Goal: Information Seeking & Learning: Learn about a topic

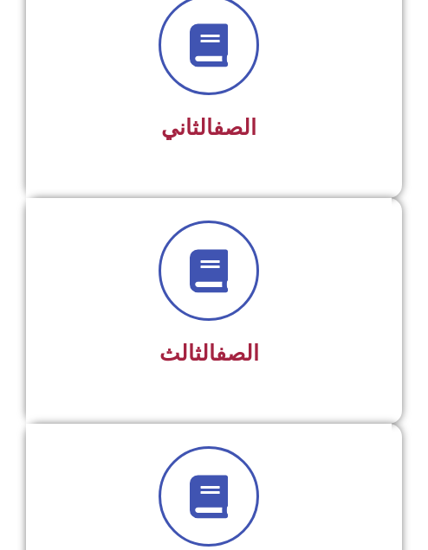
scroll to position [606, 0]
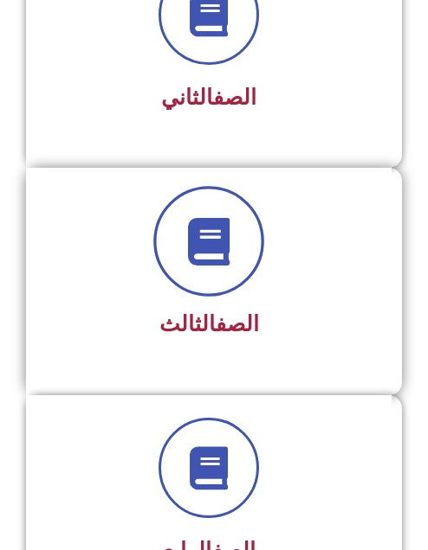
click at [198, 246] on icon at bounding box center [209, 241] width 48 height 48
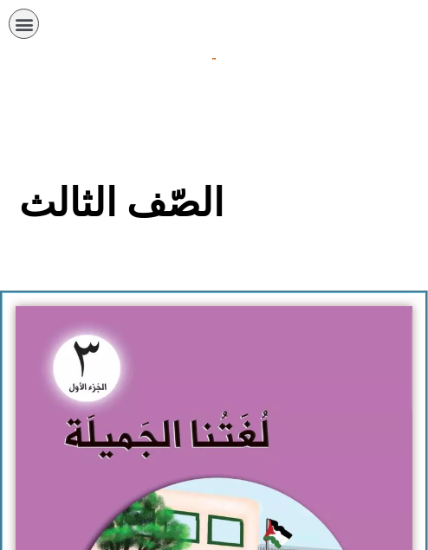
drag, startPoint x: 435, startPoint y: 79, endPoint x: 104, endPoint y: 61, distance: 331.9
click at [104, 61] on div at bounding box center [214, 58] width 410 height 21
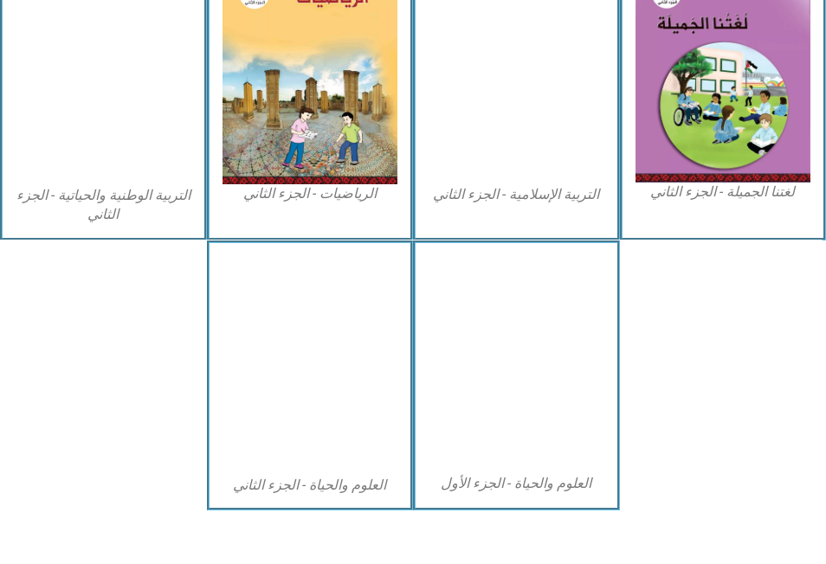
scroll to position [944, 0]
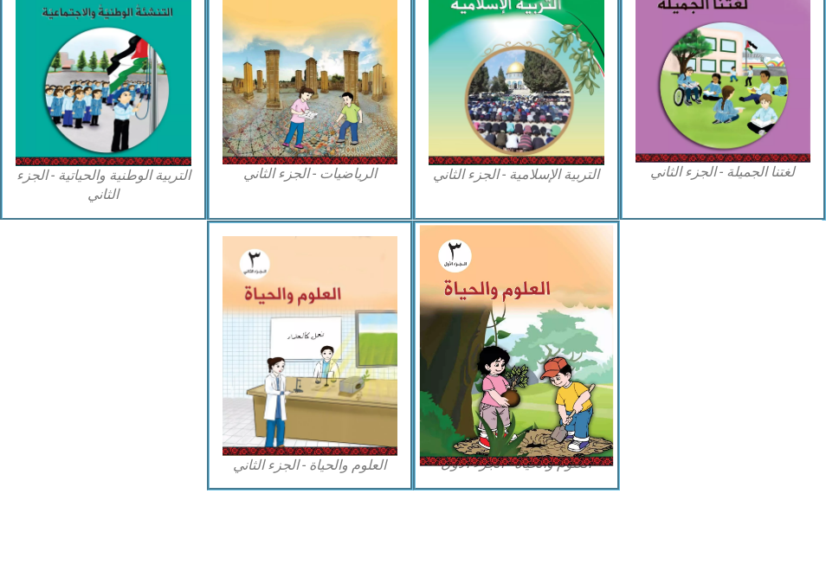
click at [427, 307] on img at bounding box center [516, 345] width 193 height 241
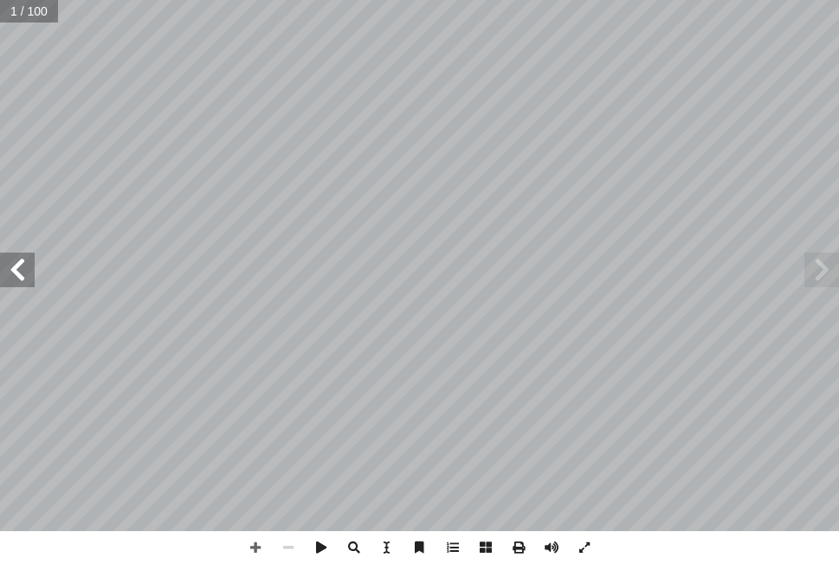
click at [10, 267] on span at bounding box center [17, 270] width 35 height 35
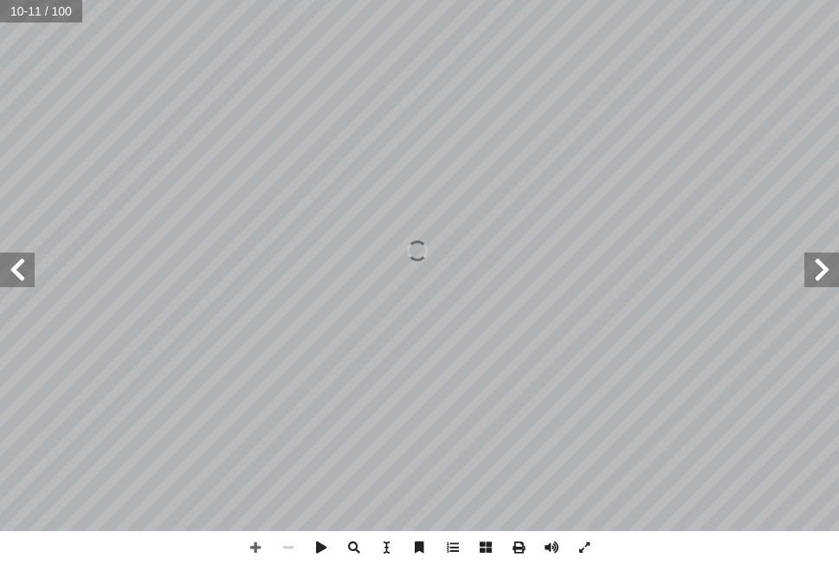
click at [817, 267] on span at bounding box center [821, 270] width 35 height 35
click at [18, 273] on span at bounding box center [17, 270] width 35 height 35
click at [18, 272] on span at bounding box center [17, 270] width 35 height 35
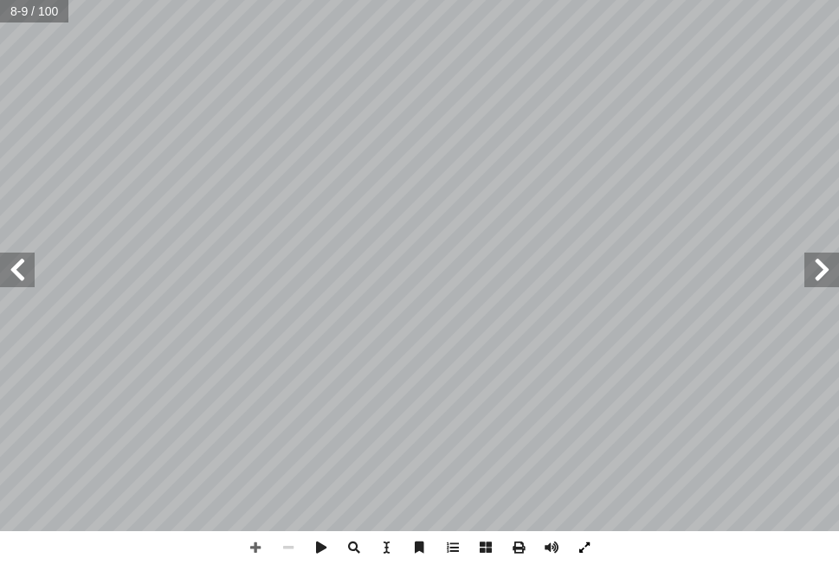
click at [583, 549] on span at bounding box center [584, 547] width 33 height 33
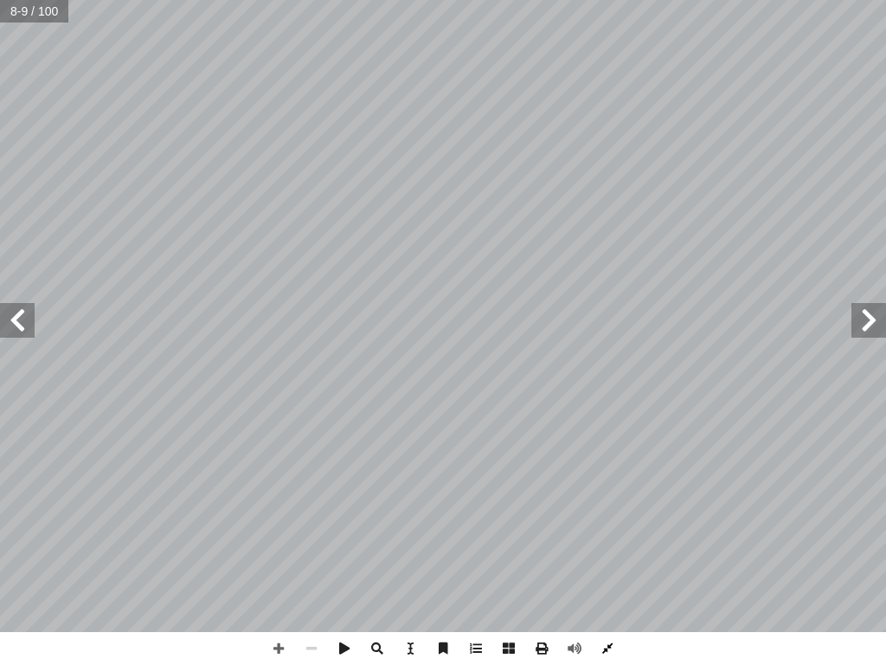
click at [606, 563] on span at bounding box center [607, 648] width 33 height 33
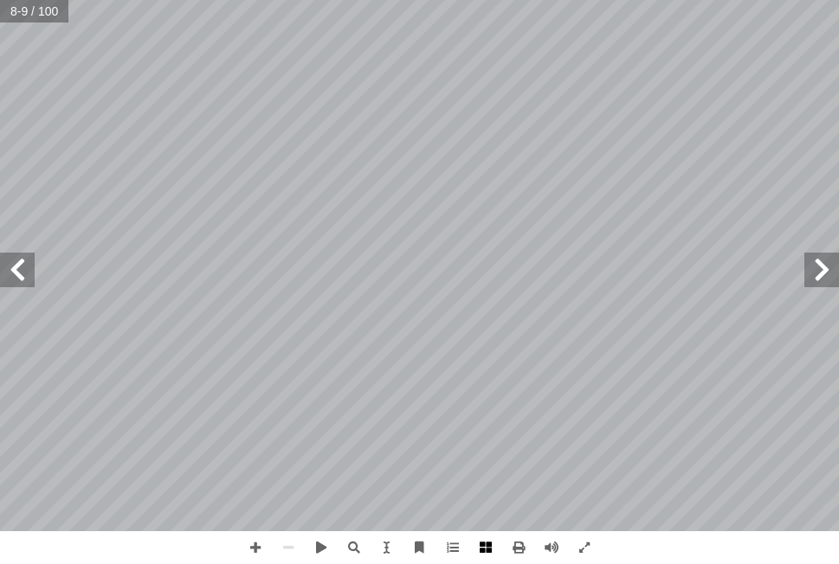
click at [488, 548] on span at bounding box center [485, 547] width 33 height 33
click at [287, 547] on span at bounding box center [288, 547] width 33 height 33
click at [289, 547] on span at bounding box center [288, 547] width 33 height 33
click at [285, 550] on span at bounding box center [288, 547] width 33 height 33
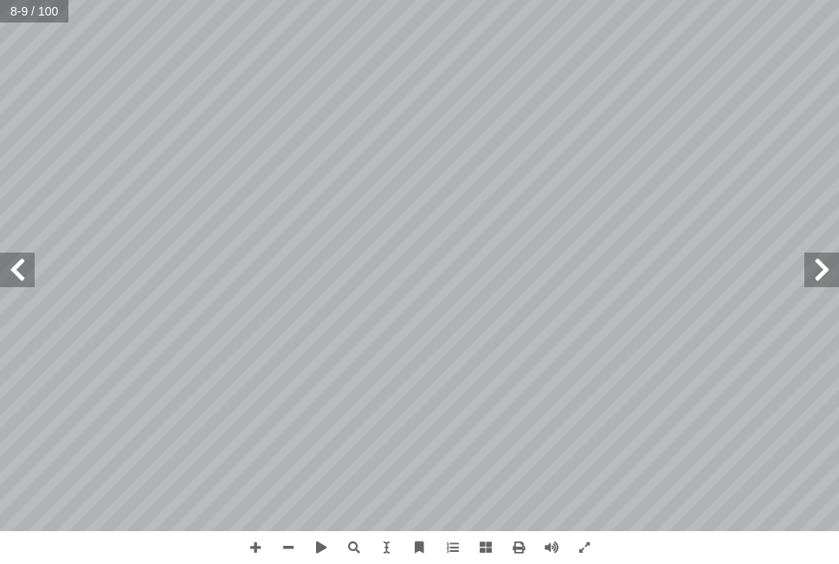
click at [824, 283] on span at bounding box center [821, 270] width 35 height 35
click at [280, 546] on span at bounding box center [288, 547] width 33 height 33
click at [15, 263] on span at bounding box center [17, 270] width 35 height 35
click at [286, 547] on span at bounding box center [288, 547] width 33 height 33
click at [583, 550] on span at bounding box center [584, 547] width 33 height 33
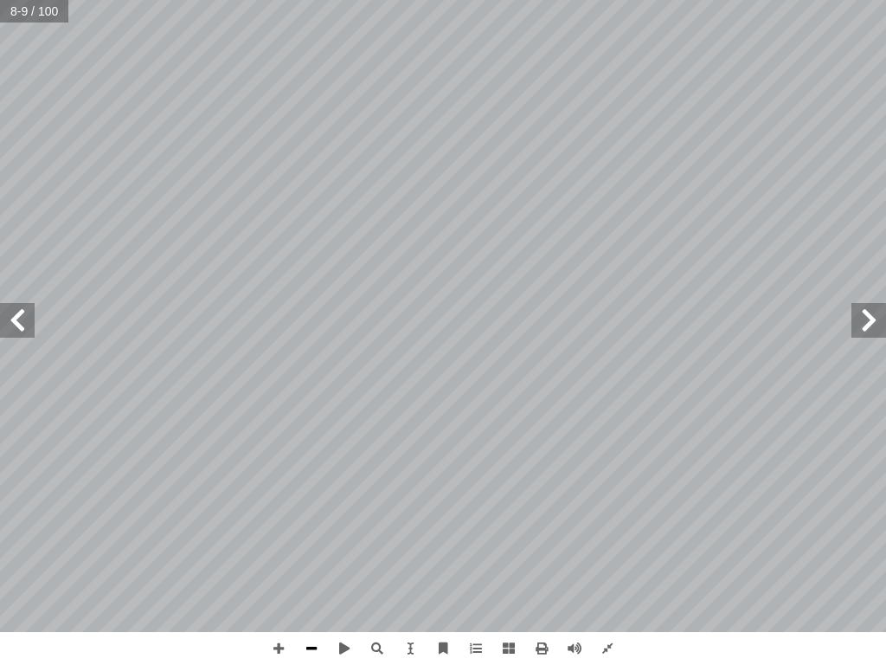
click at [306, 563] on span at bounding box center [311, 648] width 33 height 33
click at [312, 563] on span at bounding box center [311, 648] width 33 height 33
drag, startPoint x: 588, startPoint y: 640, endPoint x: 281, endPoint y: 649, distance: 307.4
click at [281, 563] on span at bounding box center [278, 648] width 33 height 33
click at [311, 563] on span at bounding box center [311, 648] width 33 height 33
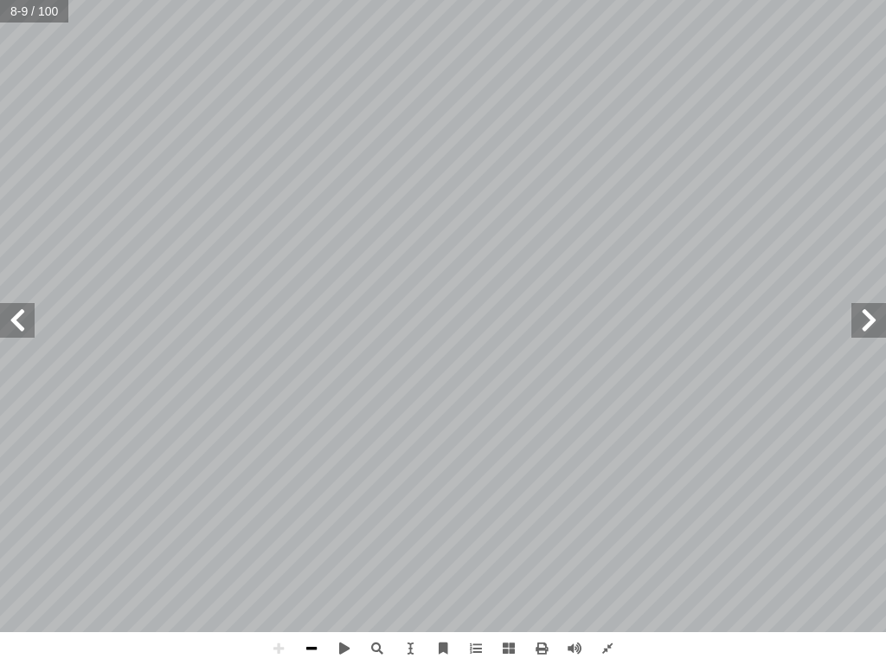
click at [315, 563] on span at bounding box center [311, 648] width 33 height 33
click at [377, 563] on span at bounding box center [377, 648] width 33 height 33
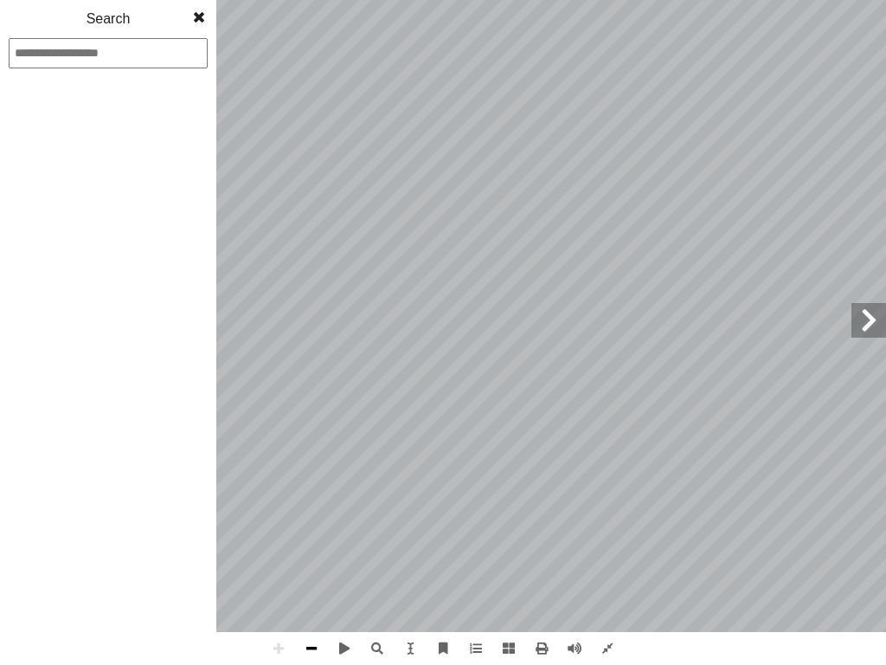
click at [309, 563] on span at bounding box center [311, 648] width 33 height 33
click at [312, 563] on span at bounding box center [311, 648] width 33 height 33
click at [280, 563] on span at bounding box center [278, 648] width 33 height 33
click at [838, 323] on span at bounding box center [869, 320] width 35 height 35
click at [511, 563] on span at bounding box center [508, 648] width 33 height 33
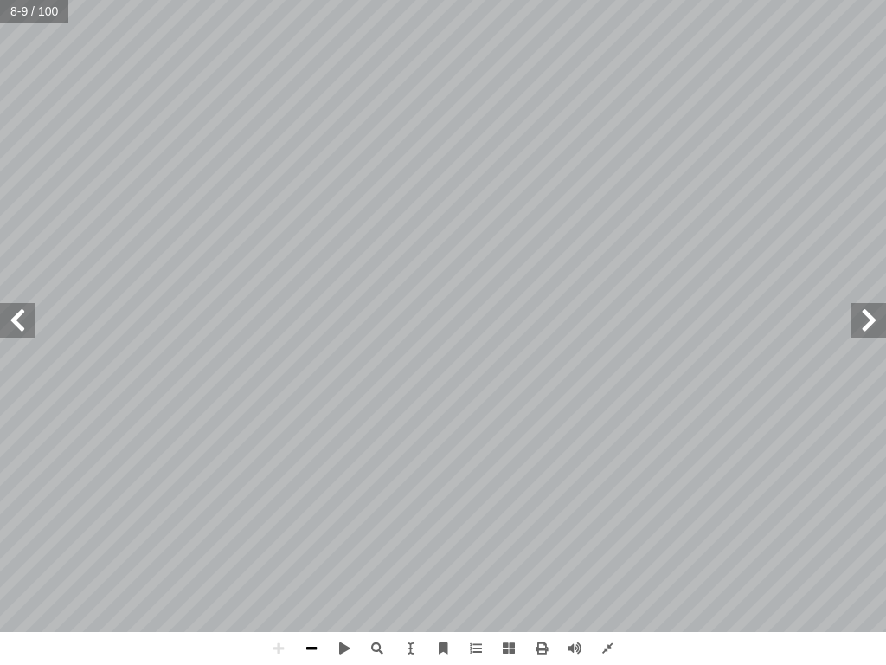
click at [305, 563] on span at bounding box center [311, 648] width 33 height 33
click at [313, 563] on span at bounding box center [311, 648] width 33 height 33
click at [477, 563] on span at bounding box center [476, 648] width 33 height 33
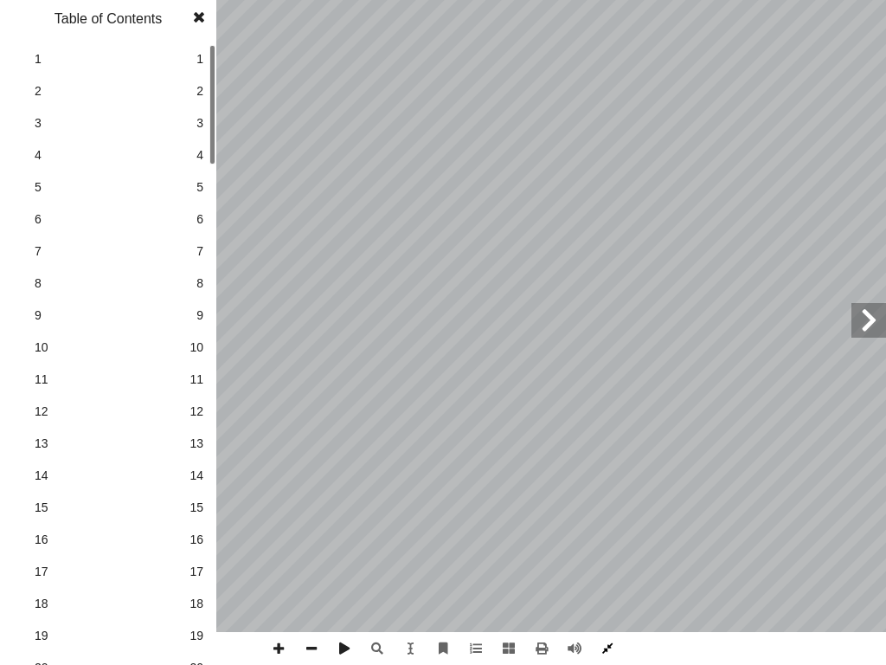
click at [604, 563] on span at bounding box center [607, 648] width 33 height 33
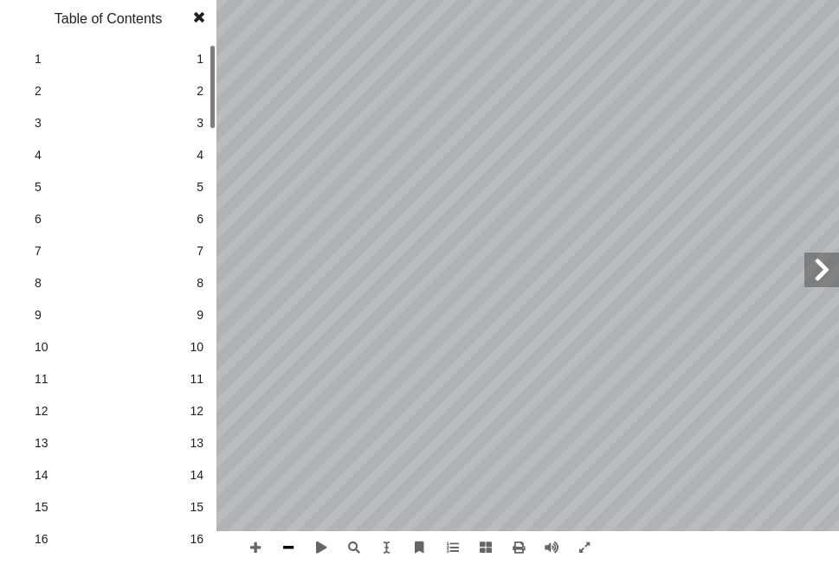
click at [290, 547] on span at bounding box center [288, 547] width 33 height 33
click at [481, 543] on span at bounding box center [485, 547] width 33 height 33
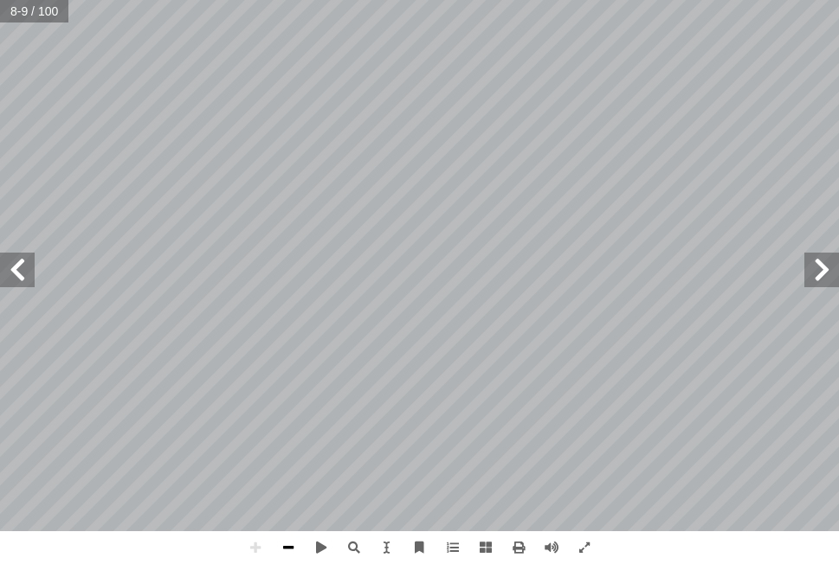
click at [290, 547] on span at bounding box center [288, 547] width 33 height 33
click at [582, 551] on span at bounding box center [584, 547] width 33 height 33
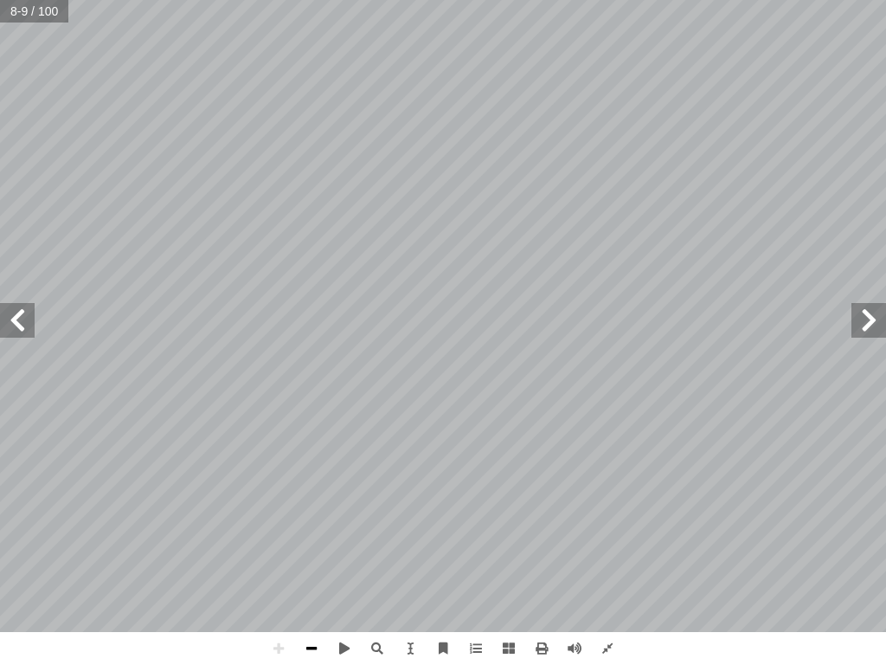
click at [315, 563] on span at bounding box center [311, 648] width 33 height 33
click at [273, 563] on span at bounding box center [278, 648] width 33 height 33
click at [311, 563] on span at bounding box center [311, 648] width 33 height 33
click at [512, 563] on span at bounding box center [508, 648] width 33 height 33
click at [838, 314] on span at bounding box center [869, 320] width 35 height 35
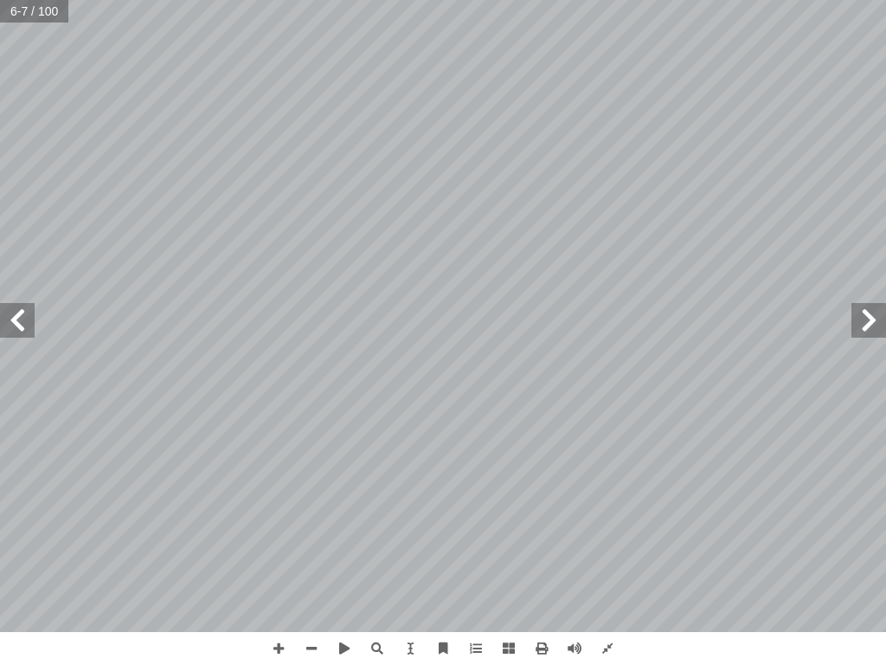
click at [8, 317] on span at bounding box center [17, 320] width 35 height 35
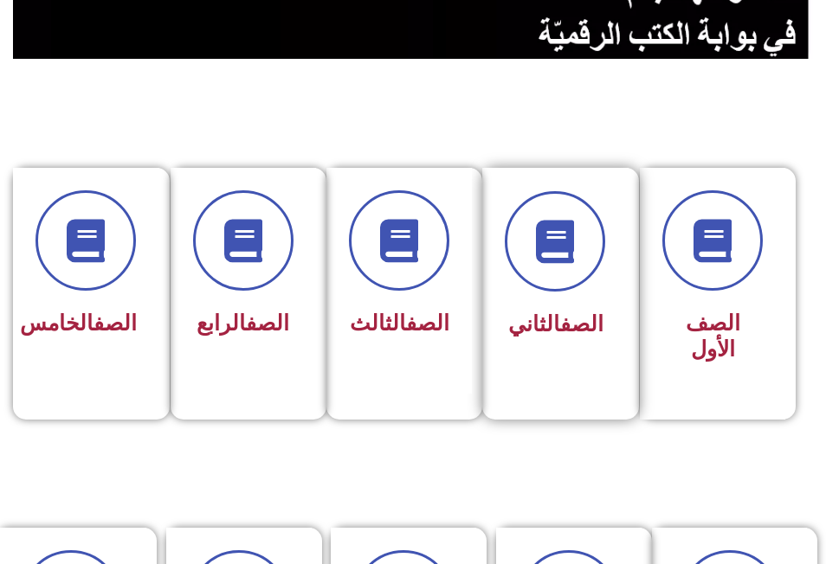
scroll to position [346, 0]
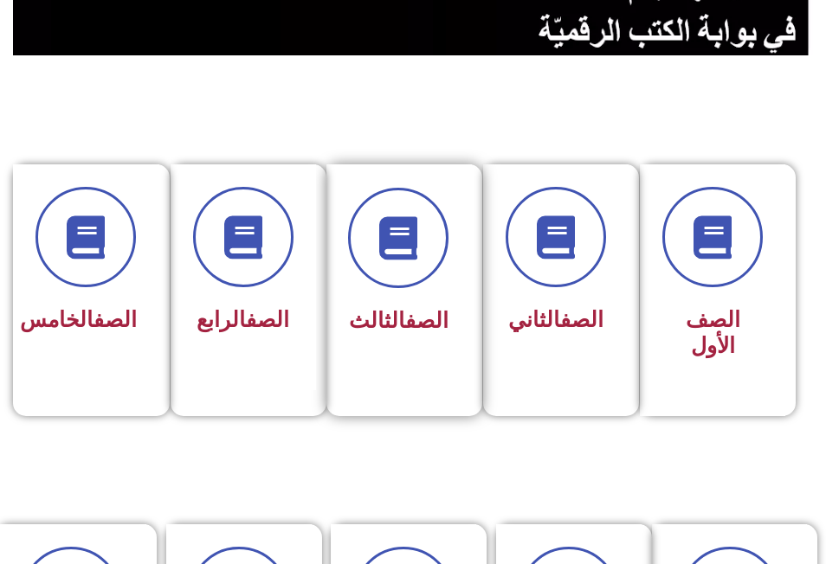
click at [423, 291] on div "الصف الثالث" at bounding box center [400, 265] width 100 height 155
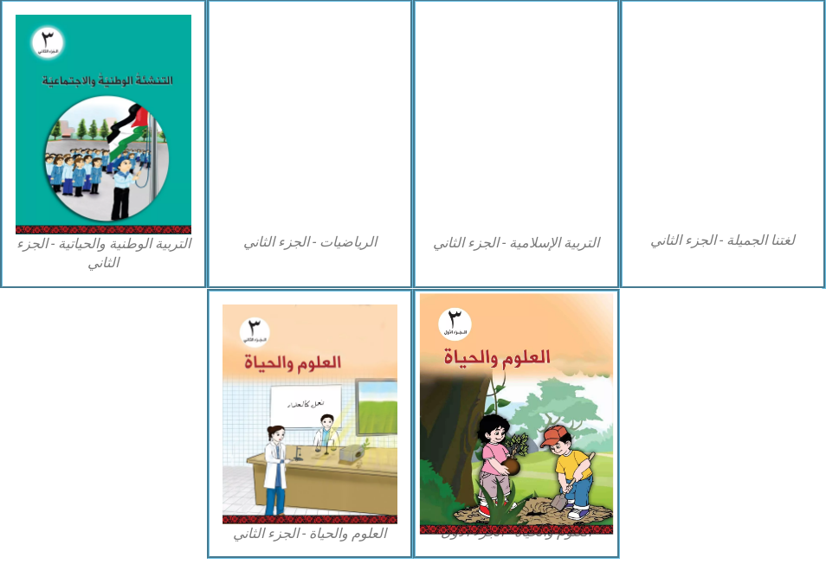
scroll to position [944, 0]
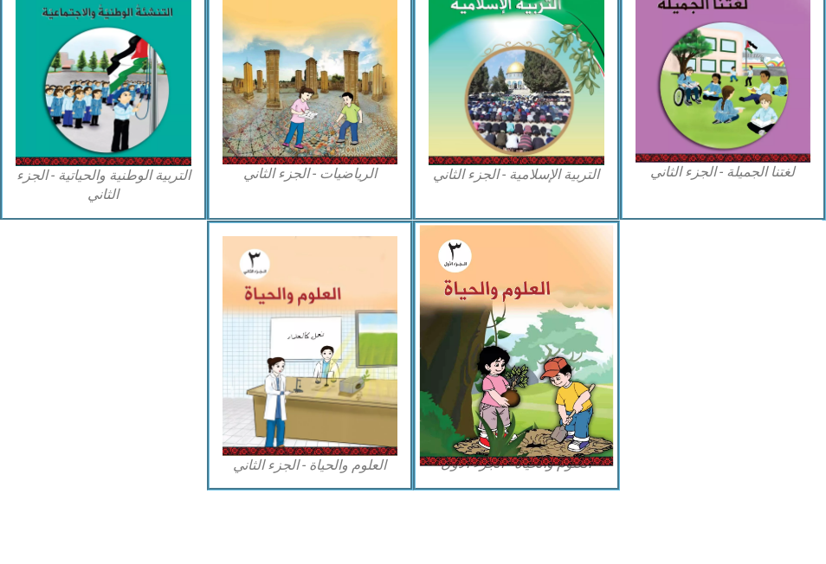
click at [520, 309] on img at bounding box center [516, 345] width 193 height 241
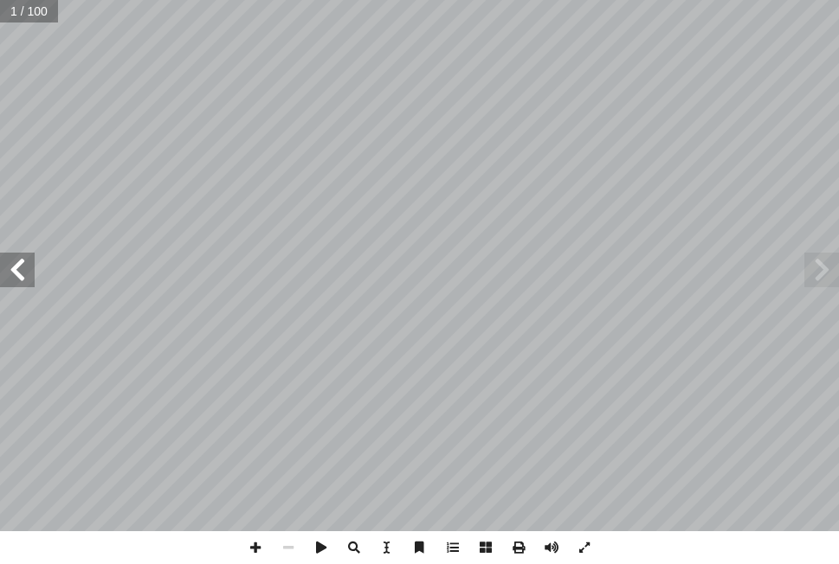
click at [21, 270] on span at bounding box center [17, 270] width 35 height 35
click at [291, 545] on span at bounding box center [288, 547] width 33 height 33
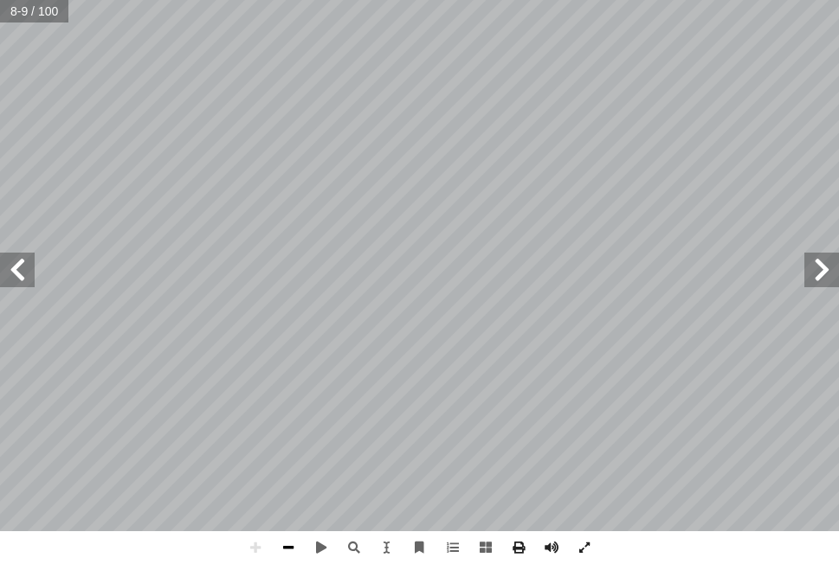
click at [284, 548] on span at bounding box center [288, 547] width 33 height 33
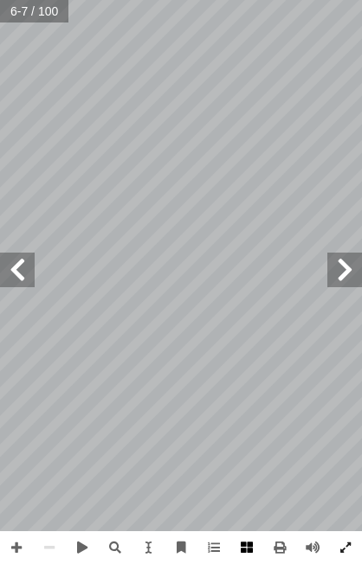
click at [254, 543] on span at bounding box center [246, 547] width 33 height 33
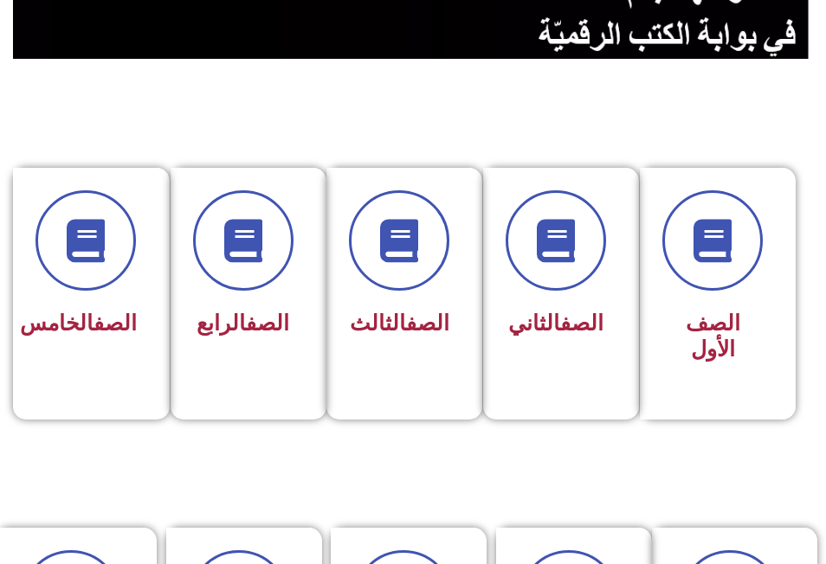
scroll to position [346, 0]
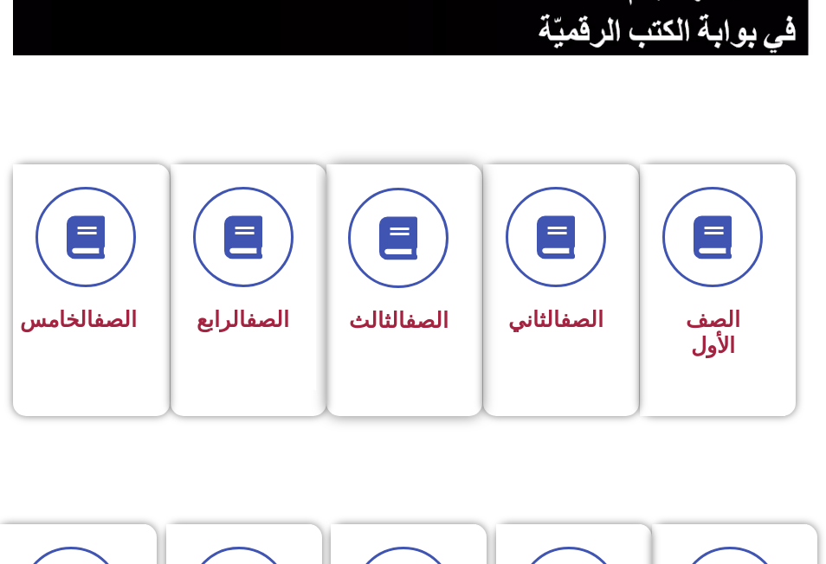
click at [393, 303] on div "الصف الثالث" at bounding box center [400, 322] width 100 height 42
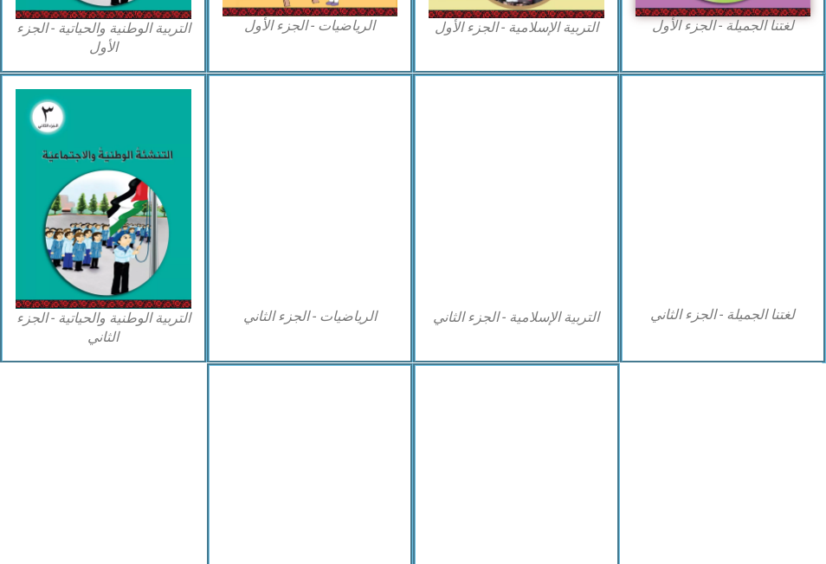
scroll to position [865, 0]
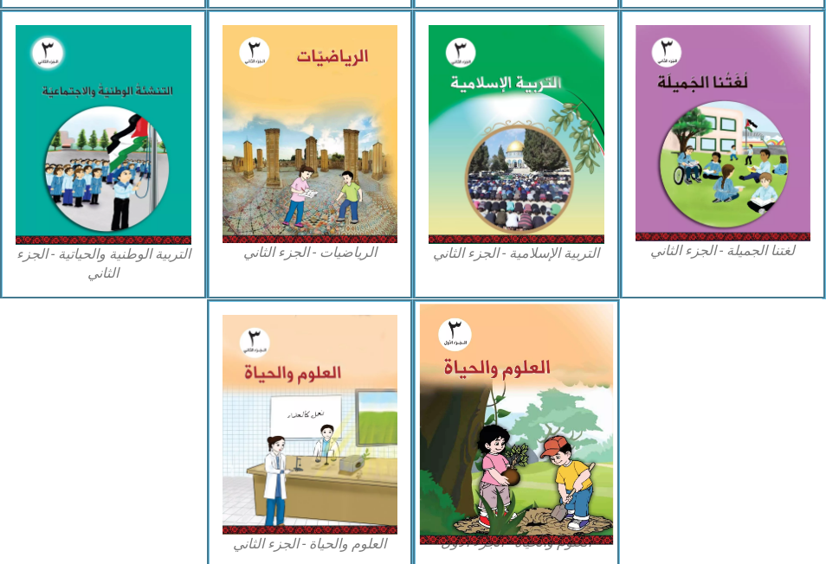
click at [532, 348] on img at bounding box center [516, 424] width 193 height 241
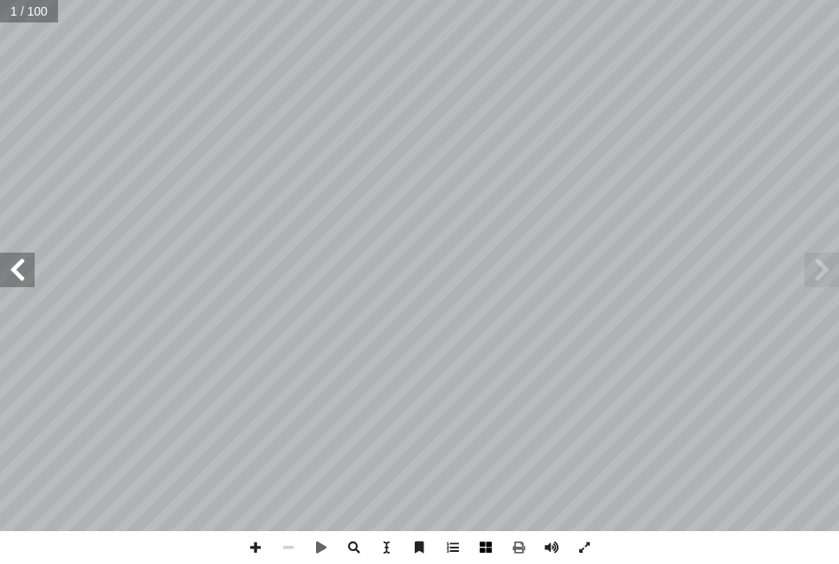
click at [486, 543] on span at bounding box center [485, 547] width 33 height 33
click at [287, 549] on span at bounding box center [288, 547] width 33 height 33
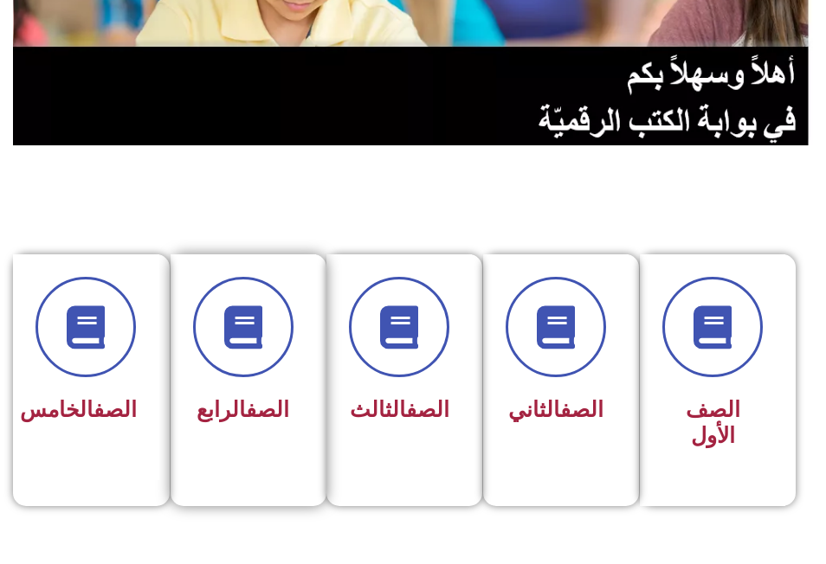
scroll to position [260, 0]
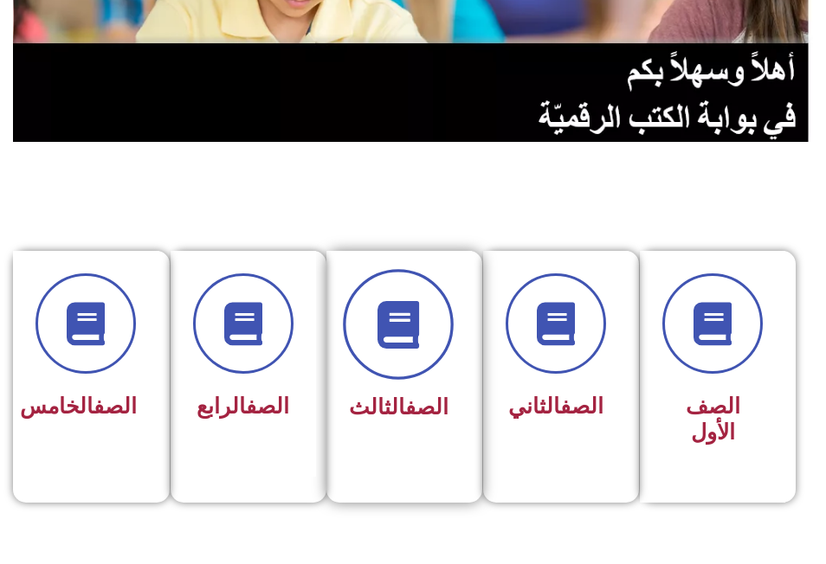
click at [370, 319] on span at bounding box center [399, 324] width 111 height 111
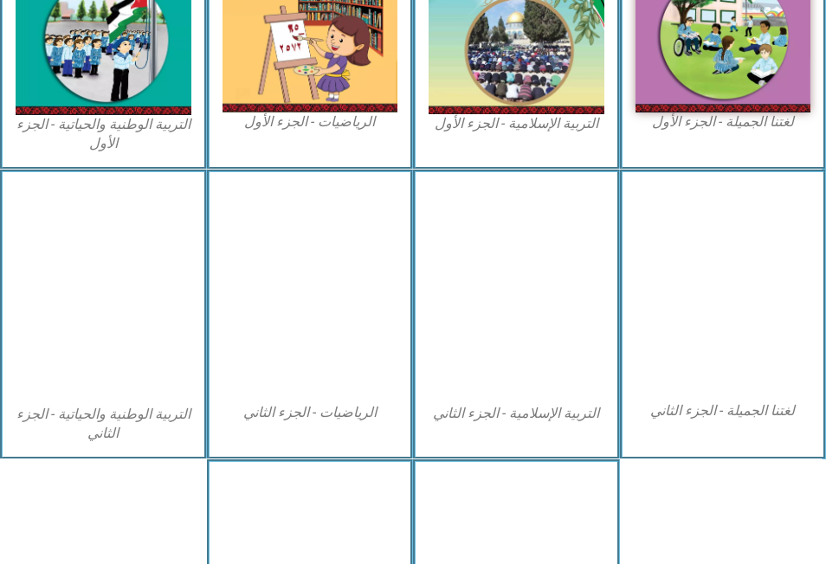
scroll to position [606, 0]
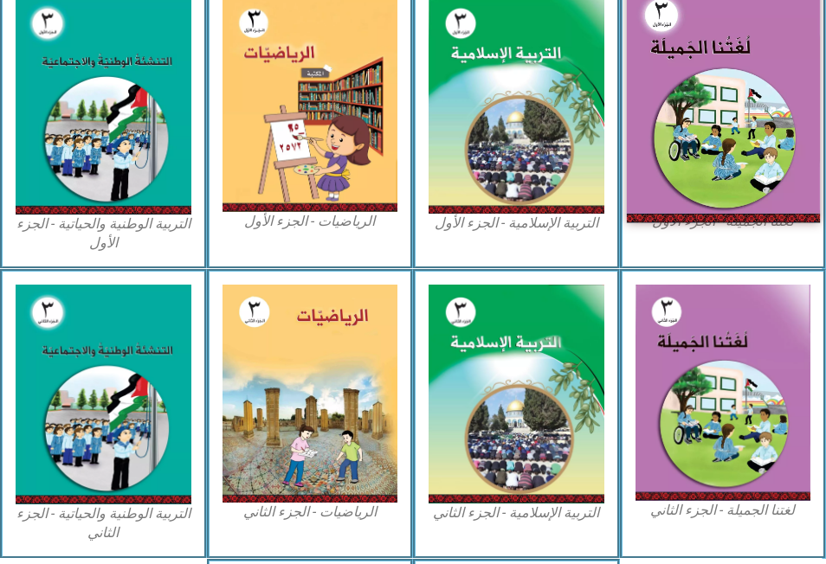
click at [746, 125] on img at bounding box center [722, 103] width 193 height 237
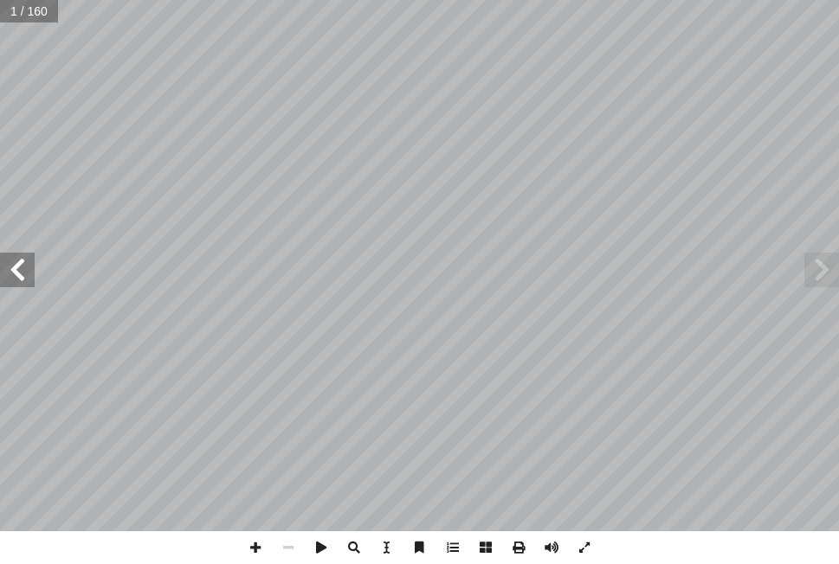
click at [19, 271] on span at bounding box center [17, 270] width 35 height 35
click at [23, 269] on span at bounding box center [17, 270] width 35 height 35
click at [15, 273] on span at bounding box center [17, 270] width 35 height 35
click at [16, 272] on span at bounding box center [17, 270] width 35 height 35
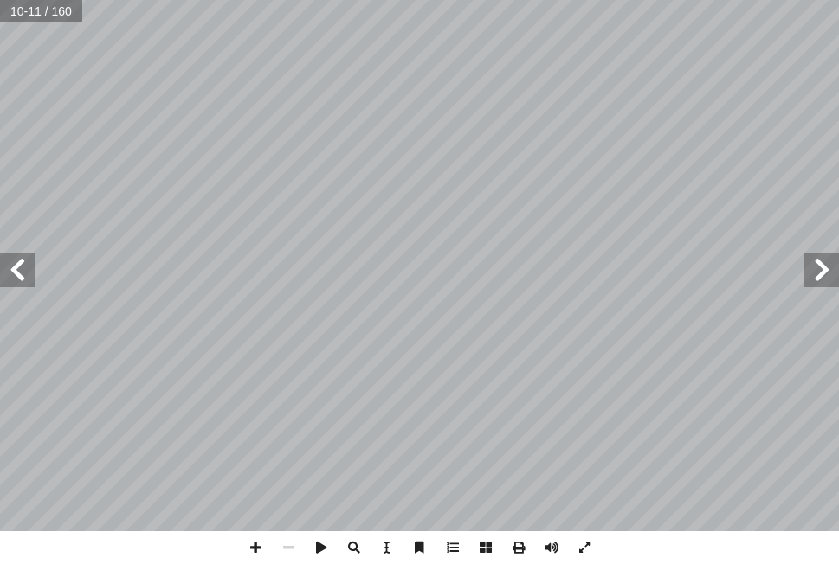
click at [817, 273] on span at bounding box center [821, 270] width 35 height 35
click at [286, 543] on span at bounding box center [288, 547] width 33 height 33
